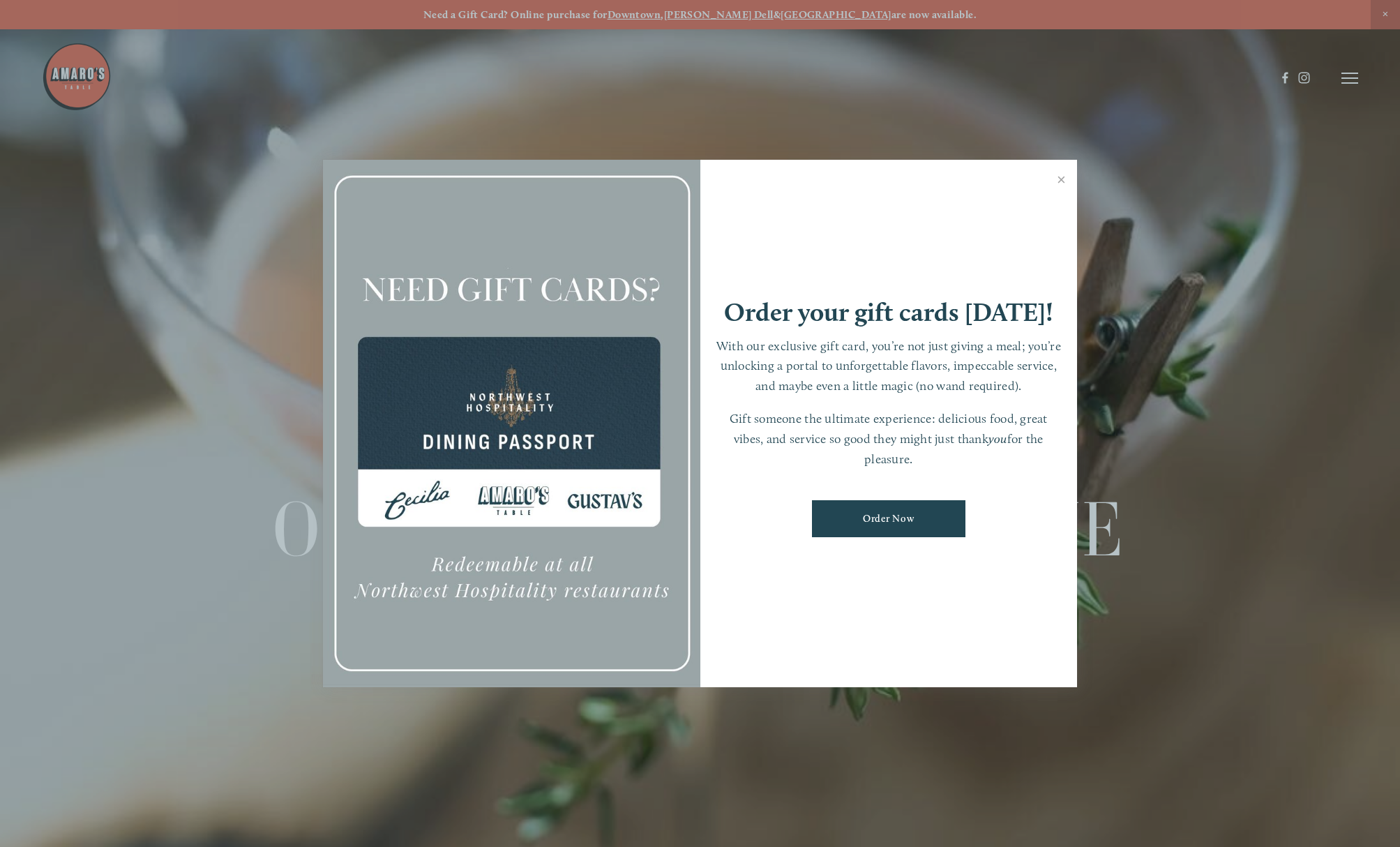
click at [1349, 83] on div at bounding box center [700, 423] width 1400 height 847
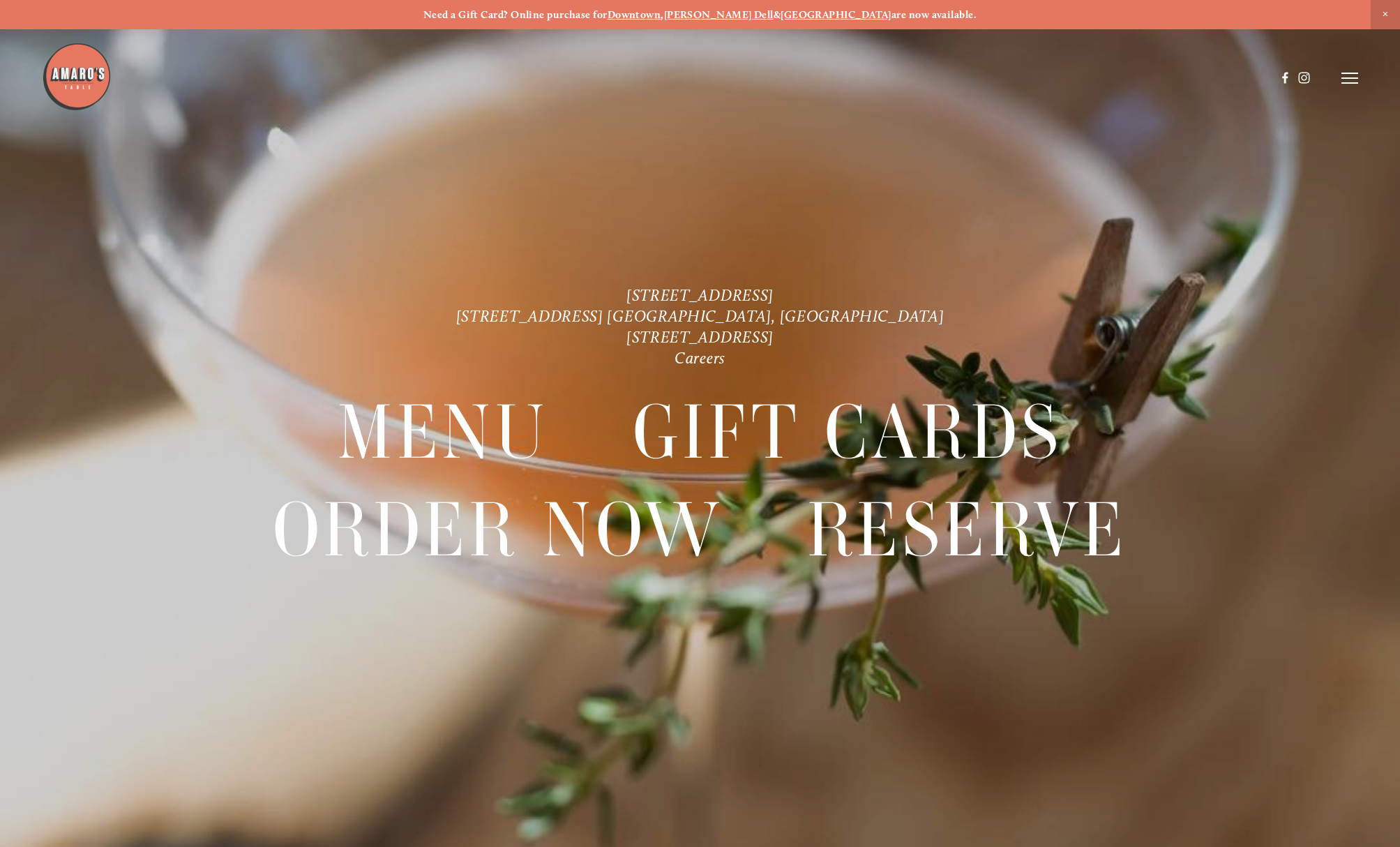
click at [1350, 76] on icon at bounding box center [1350, 78] width 17 height 12
click at [1239, 76] on span "Reserve" at bounding box center [1245, 78] width 37 height 13
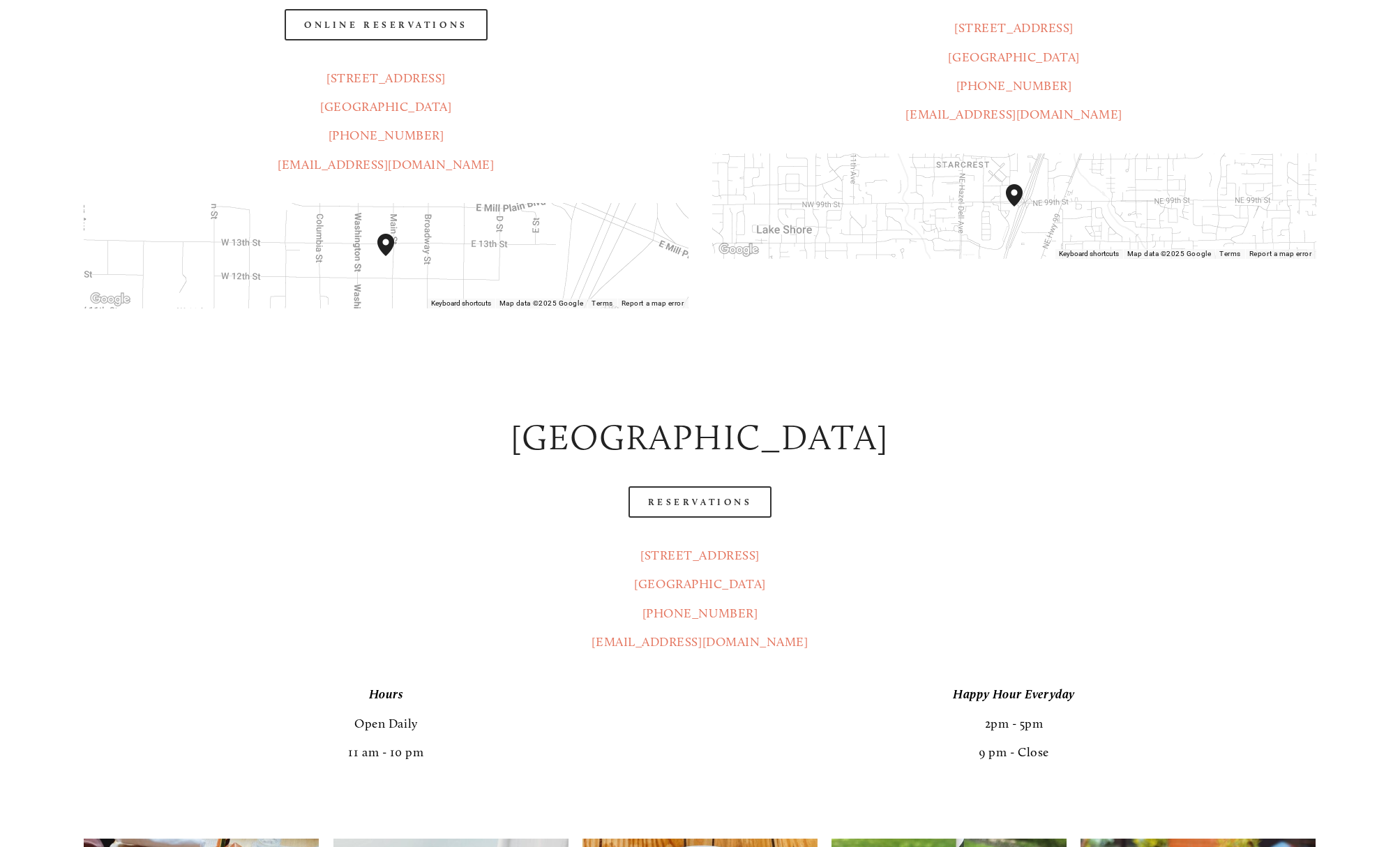
scroll to position [489, 0]
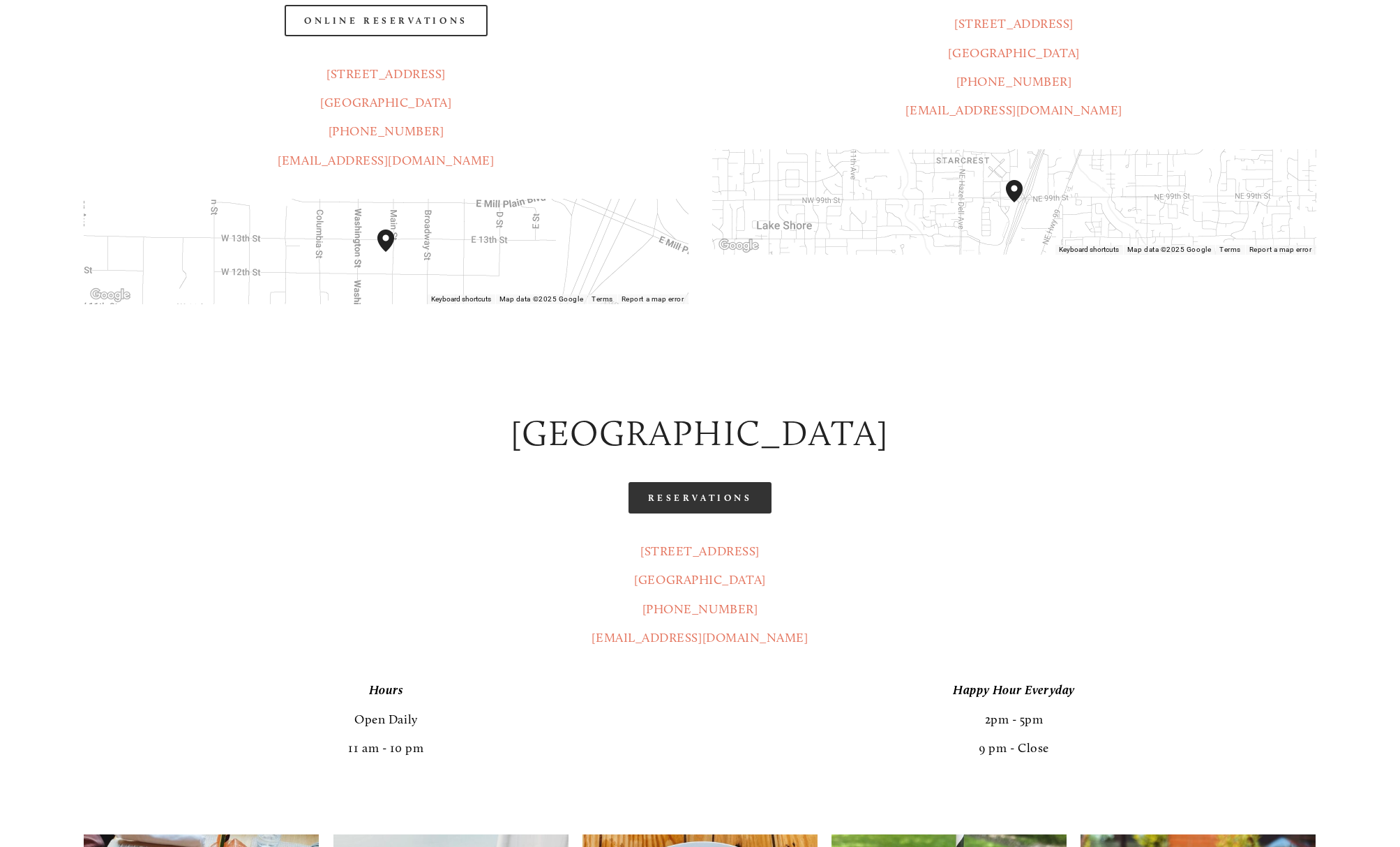
click at [696, 482] on link "Reservations" at bounding box center [700, 498] width 143 height 32
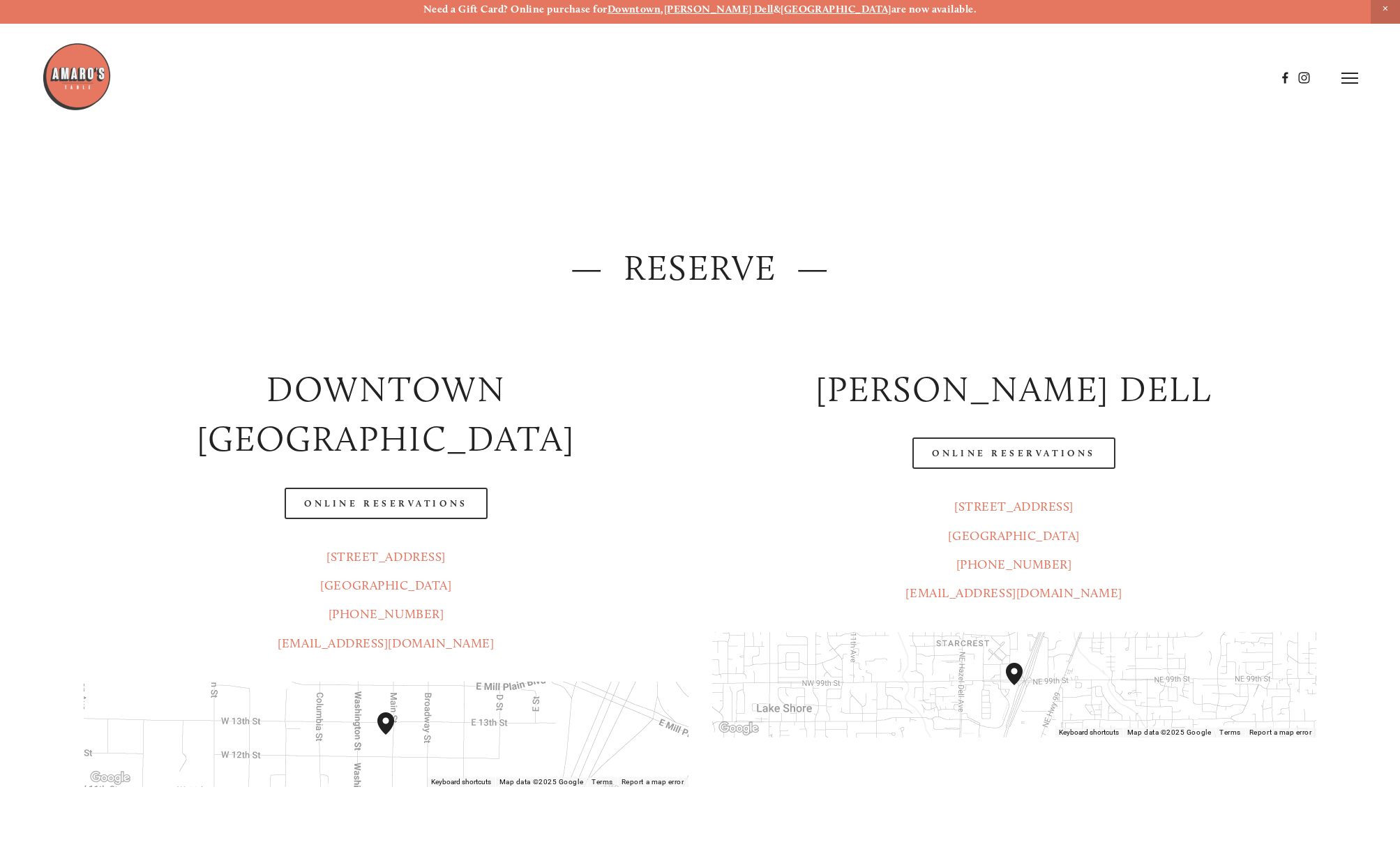
scroll to position [0, 0]
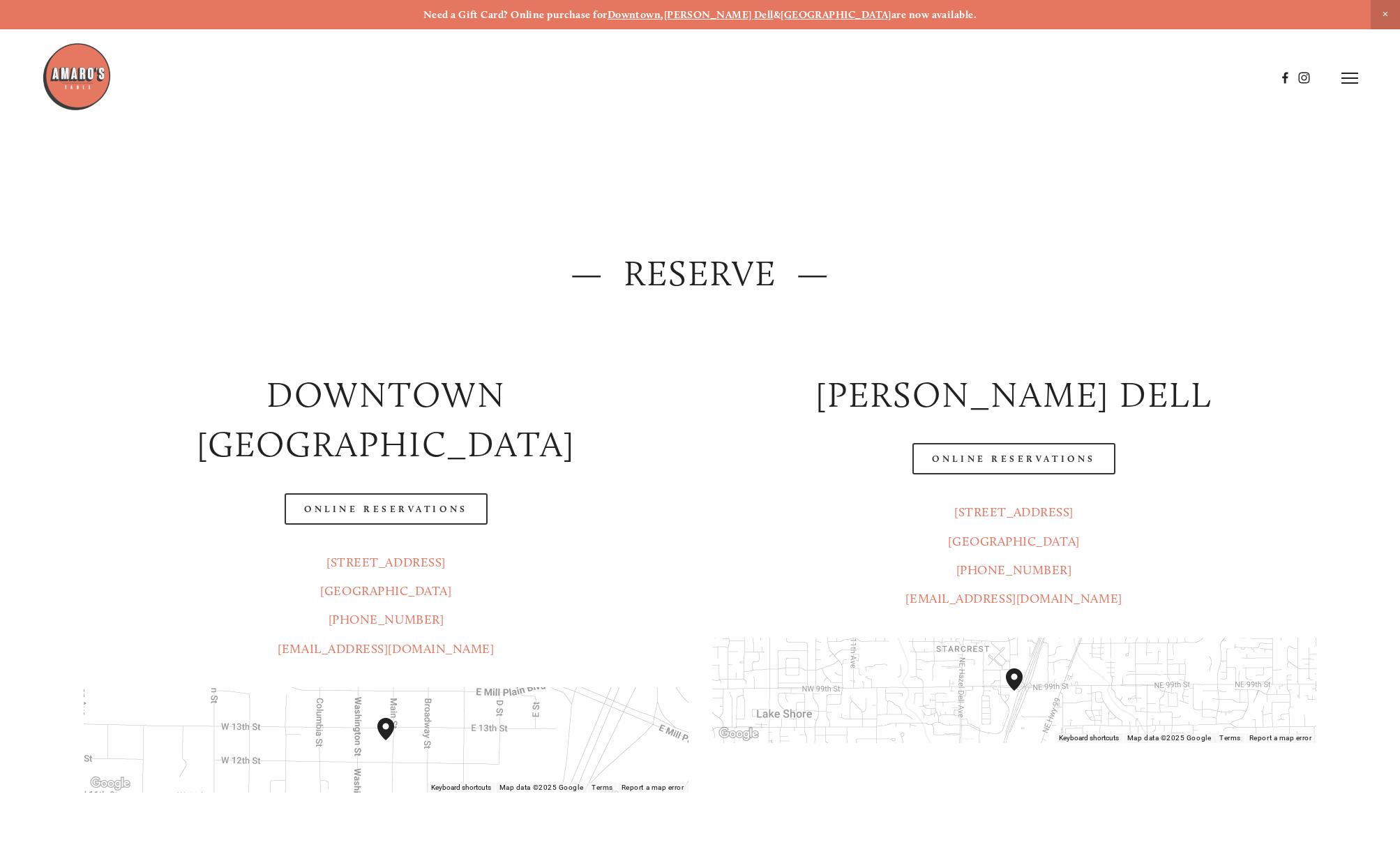
click at [1348, 75] on icon at bounding box center [1350, 78] width 17 height 12
click at [1041, 75] on span "Menu" at bounding box center [1051, 78] width 29 height 13
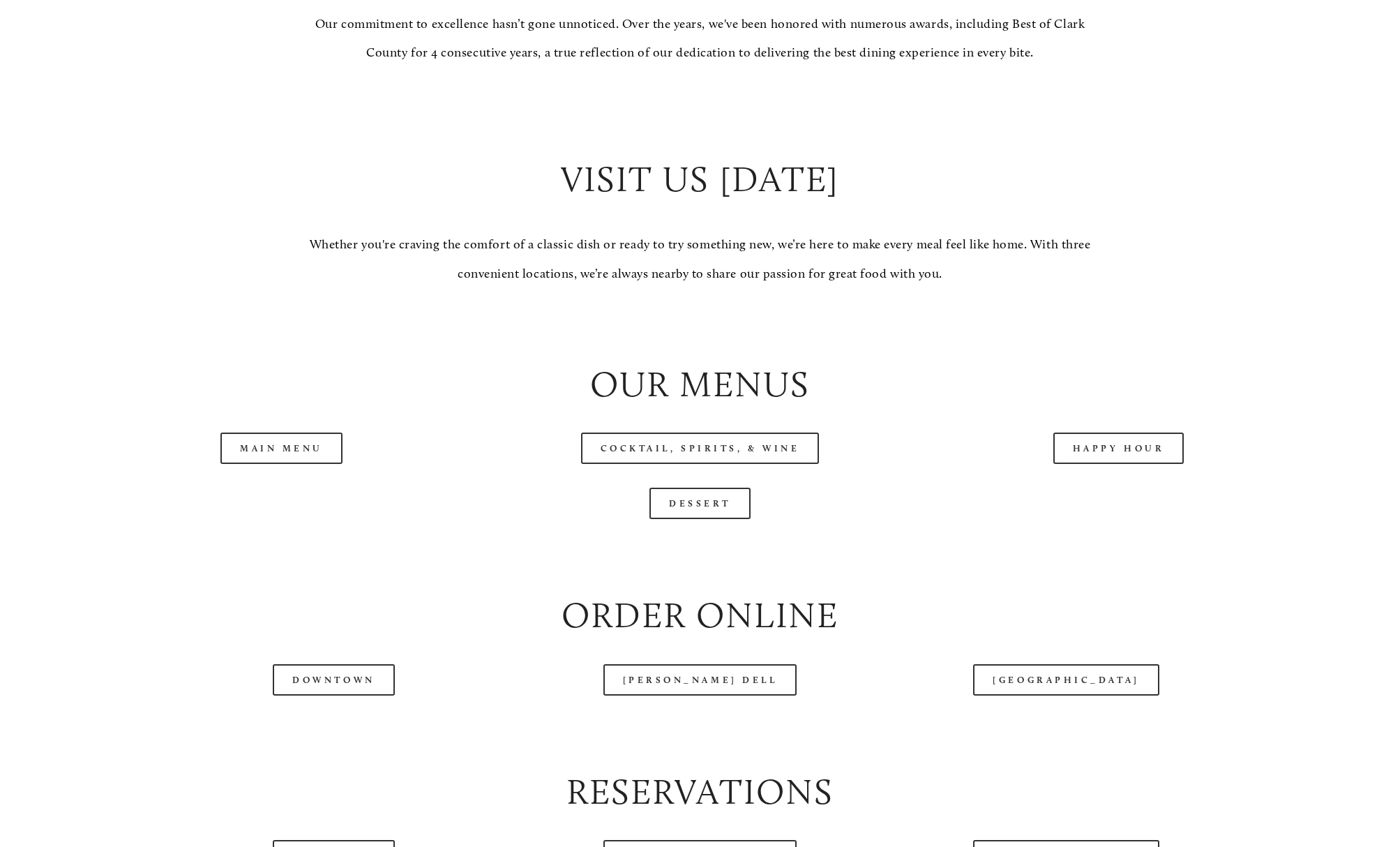
scroll to position [1396, 0]
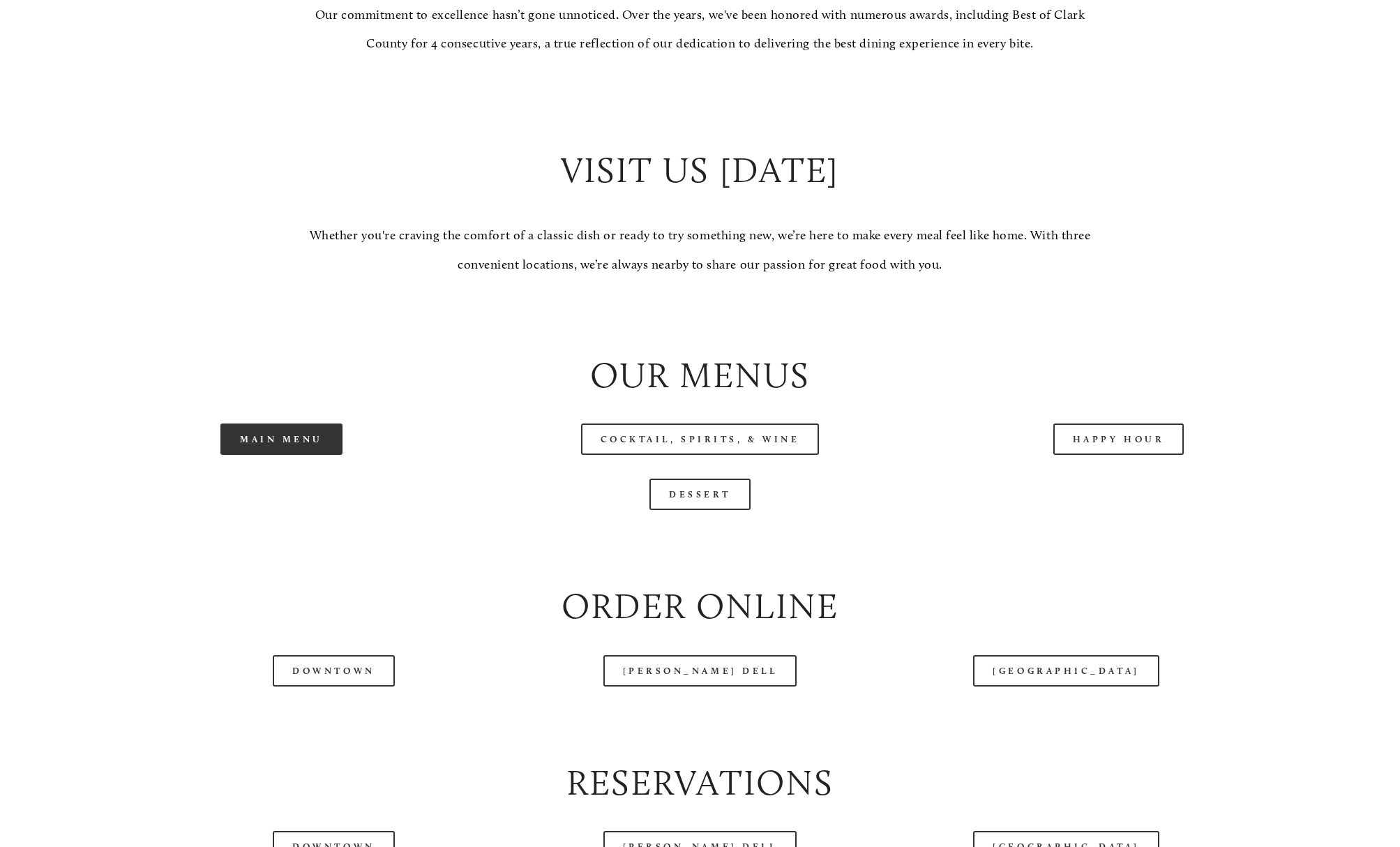
click at [311, 440] on link "Main Menu" at bounding box center [281, 440] width 122 height 32
